Goal: Transaction & Acquisition: Purchase product/service

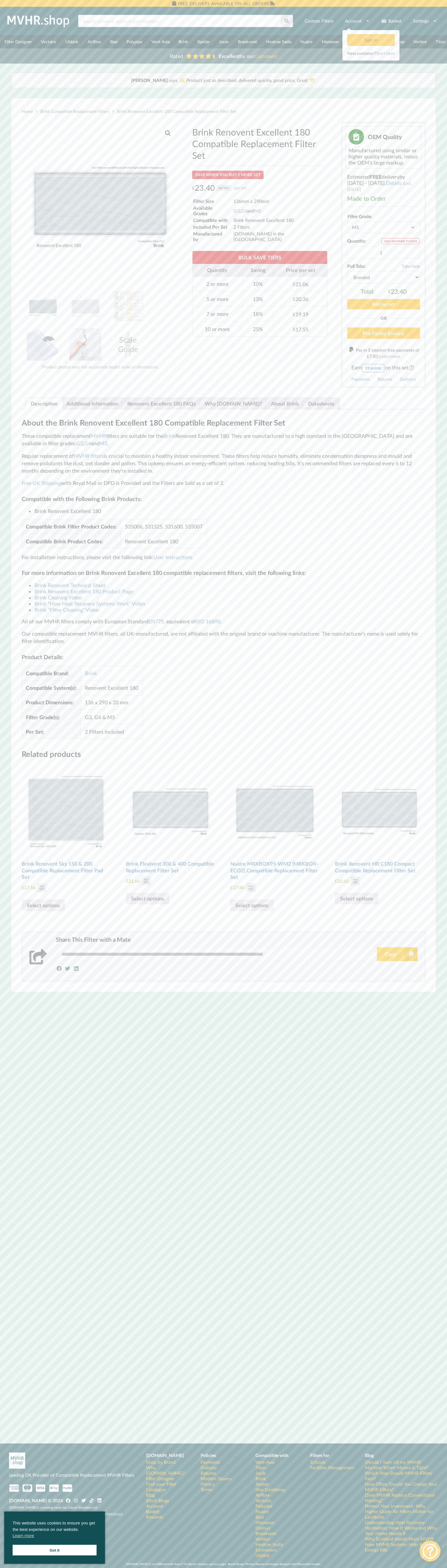
select select "black"
click at [384, 301] on button "Add to cart" at bounding box center [383, 304] width 72 height 10
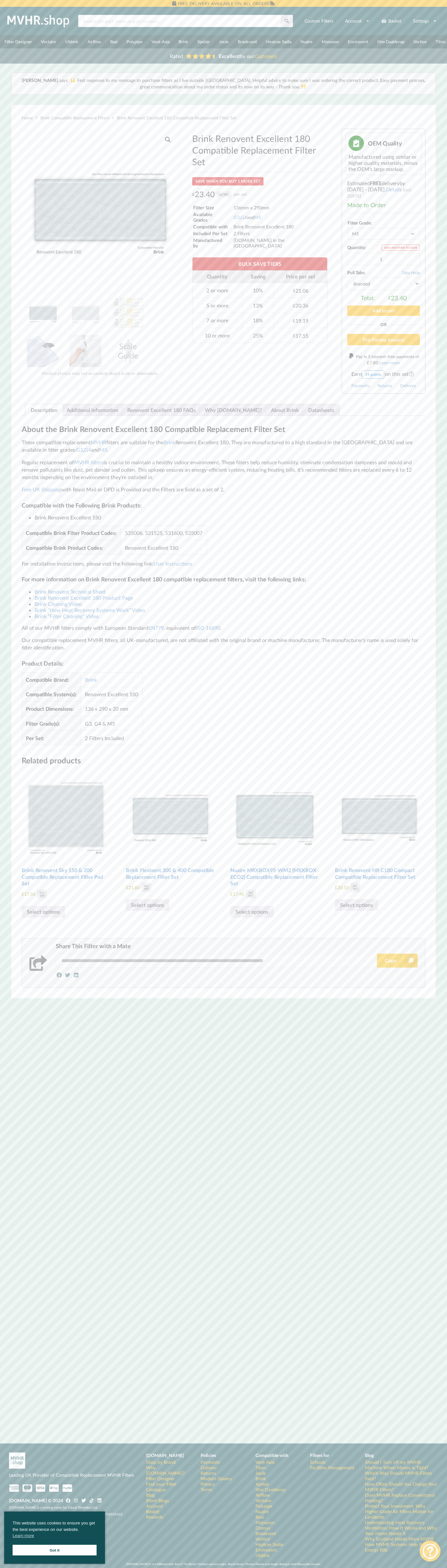
click at [391, 21] on link "Basket" at bounding box center [391, 21] width 29 height 12
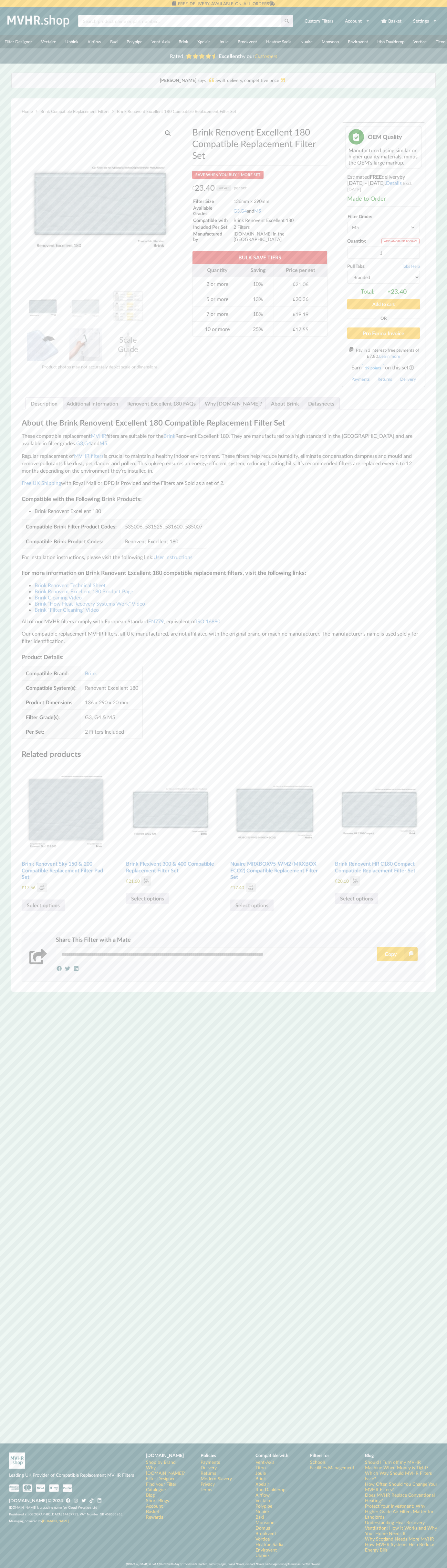
click at [391, 21] on link "Basket" at bounding box center [391, 21] width 29 height 12
